Goal: Navigation & Orientation: Find specific page/section

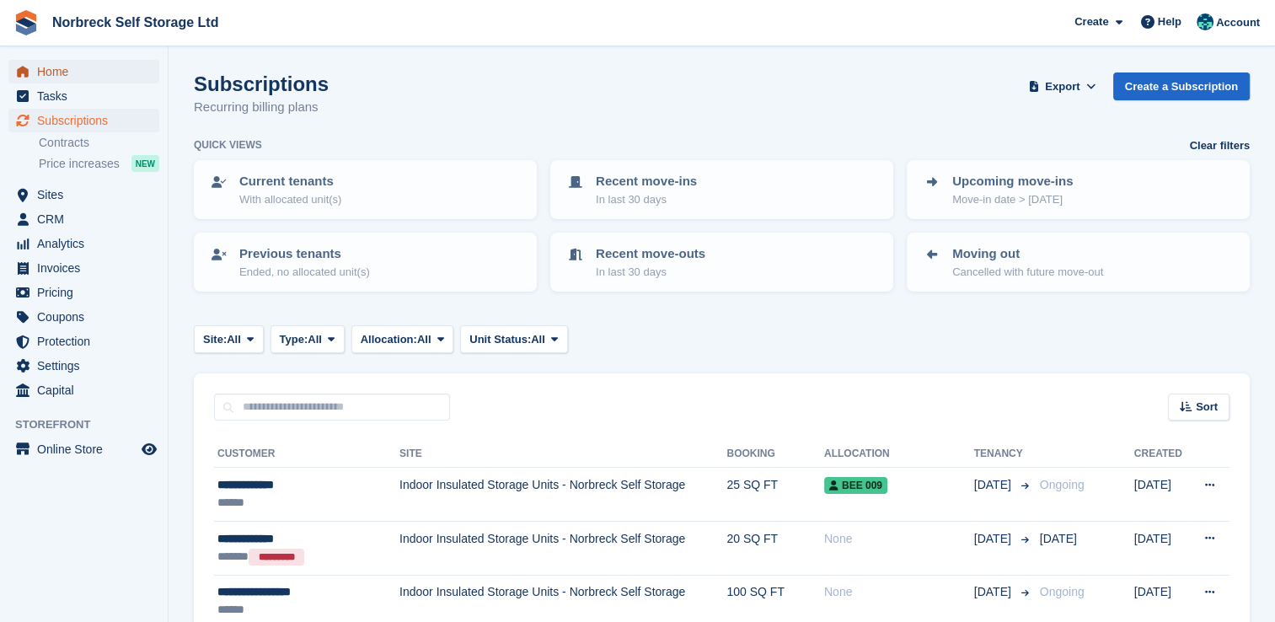
click at [38, 72] on span "Home" at bounding box center [87, 72] width 101 height 24
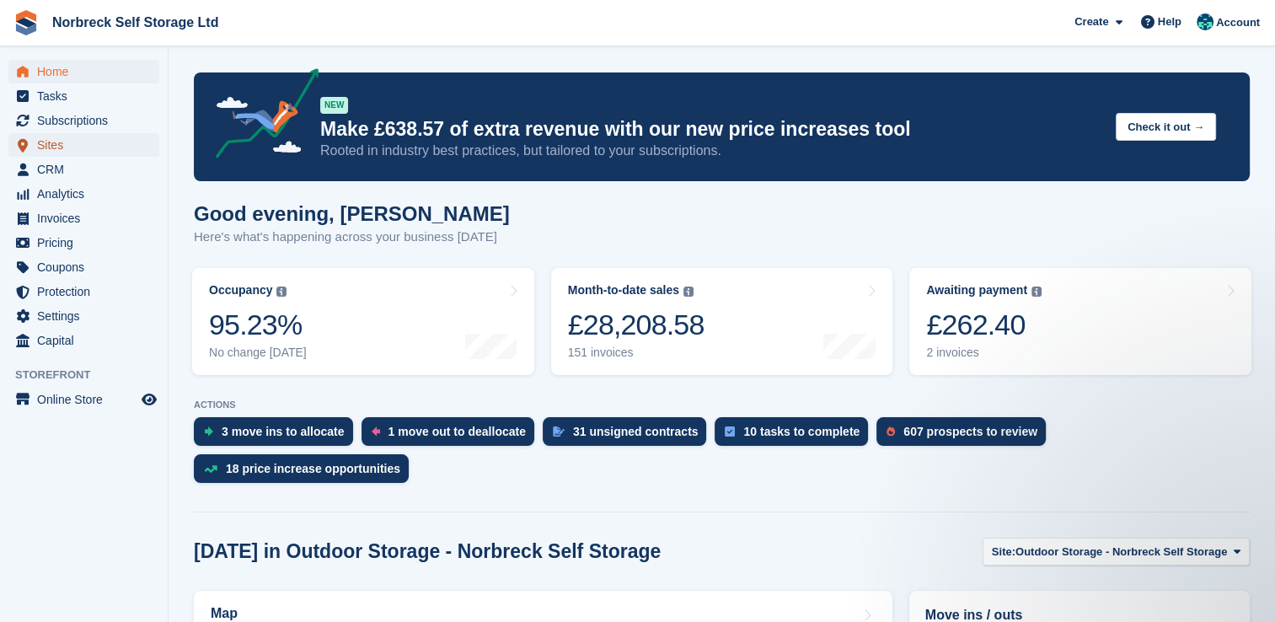
click at [26, 144] on icon "menu" at bounding box center [23, 144] width 10 height 13
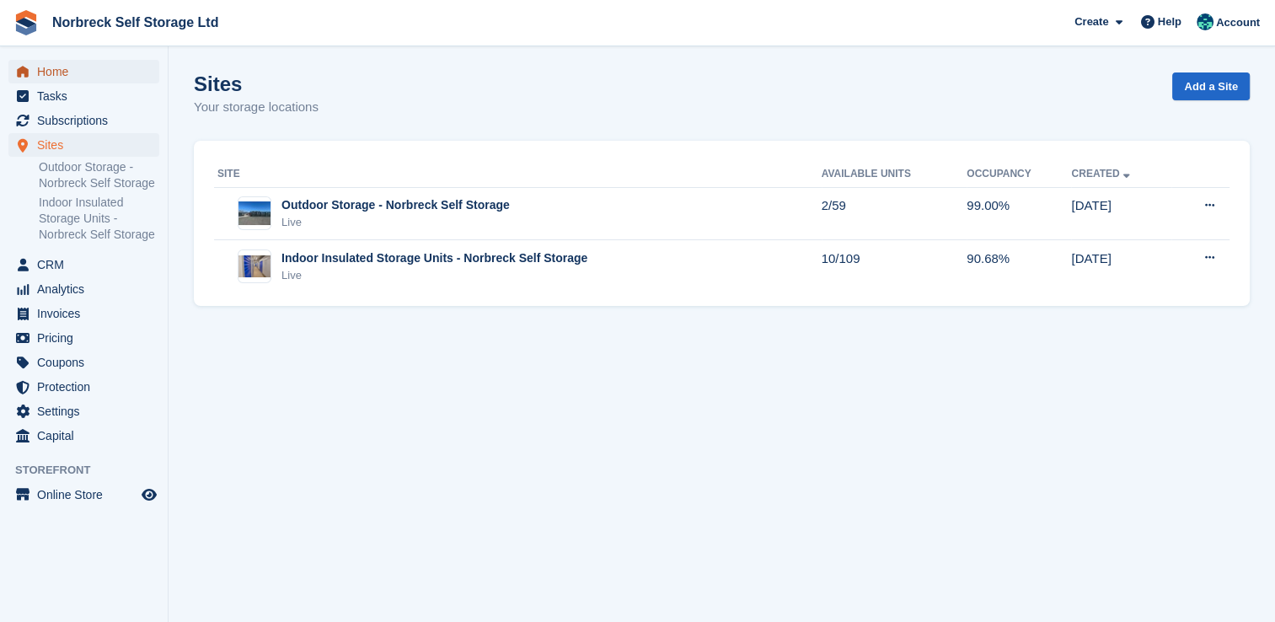
click at [56, 72] on span "Home" at bounding box center [87, 72] width 101 height 24
